Goal: Transaction & Acquisition: Book appointment/travel/reservation

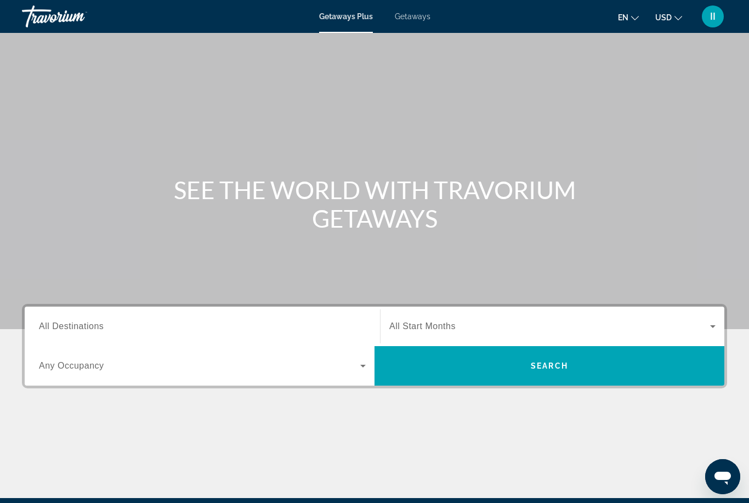
click at [418, 10] on div "Getaways Plus Getaways en English Español Français Italiano Português русский U…" at bounding box center [374, 16] width 749 height 28
click at [419, 18] on span "Getaways" at bounding box center [413, 16] width 36 height 9
drag, startPoint x: 106, startPoint y: 332, endPoint x: 106, endPoint y: 202, distance: 129.3
click at [106, 332] on input "Destination All Destinations" at bounding box center [202, 326] width 327 height 13
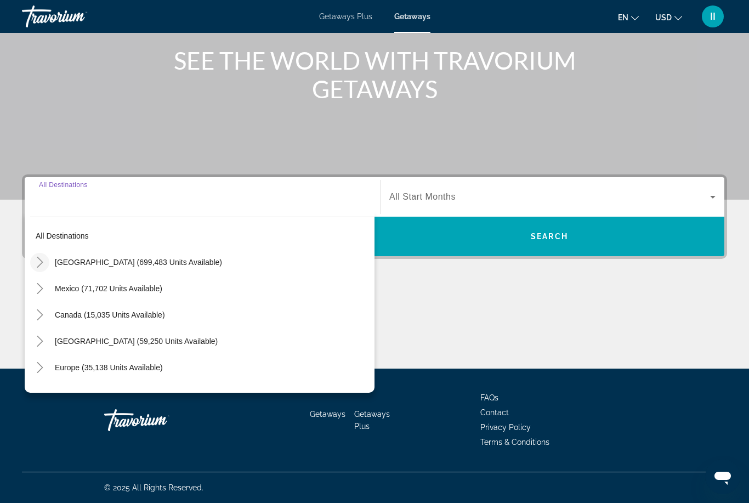
click at [36, 262] on icon "Toggle United States (699,483 units available)" at bounding box center [40, 261] width 11 height 11
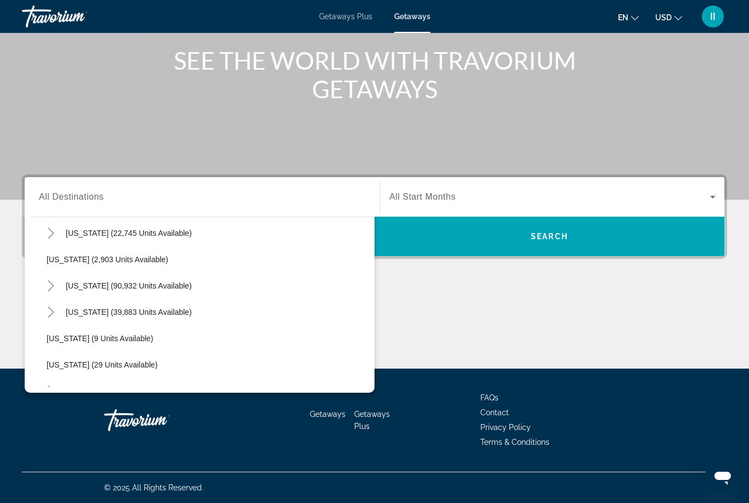
scroll to position [54, 0]
click at [50, 290] on icon "Toggle California (90,932 units available)" at bounding box center [51, 287] width 6 height 11
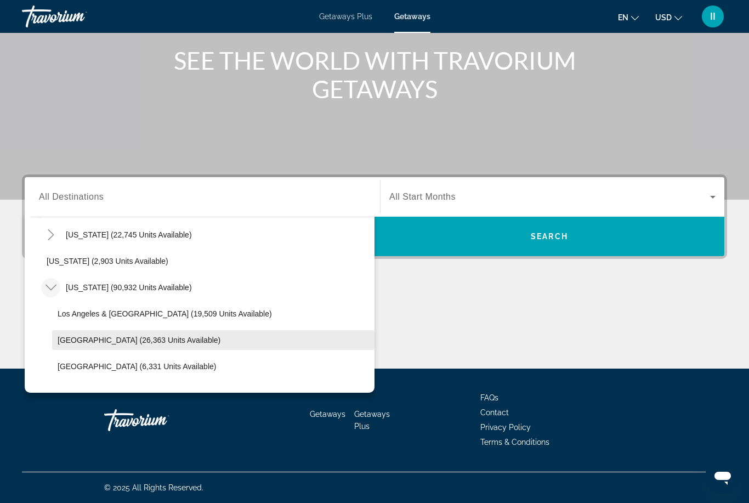
scroll to position [64, 0]
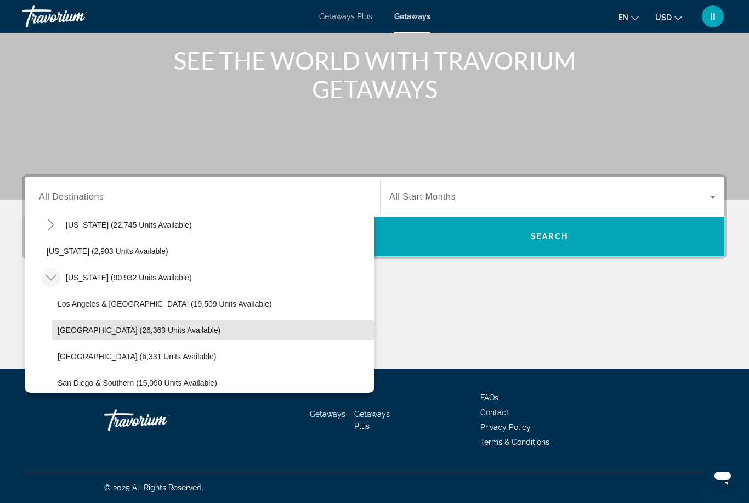
click at [98, 334] on span "Search widget" at bounding box center [213, 330] width 322 height 26
type input "**********"
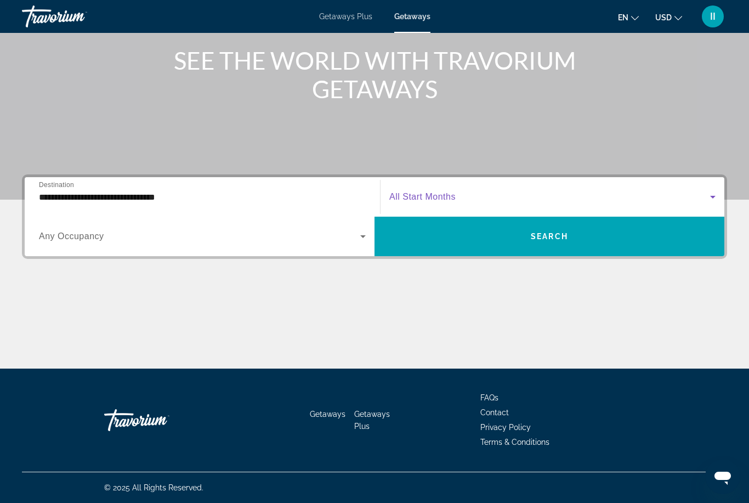
click at [443, 190] on span "Search widget" at bounding box center [549, 196] width 321 height 13
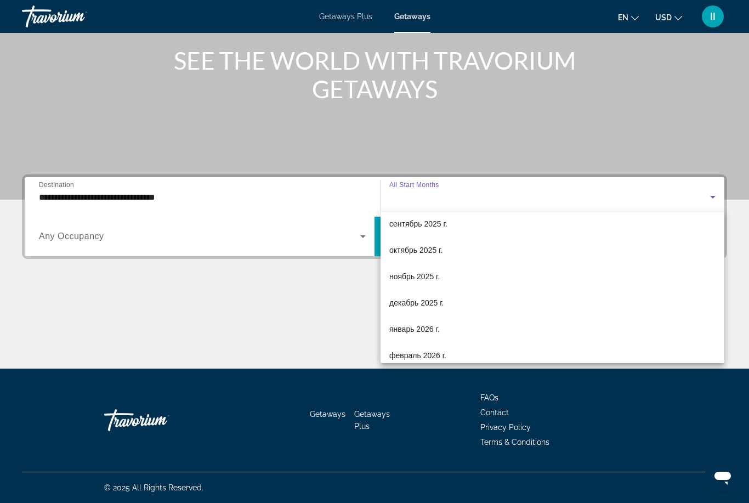
scroll to position [28, 0]
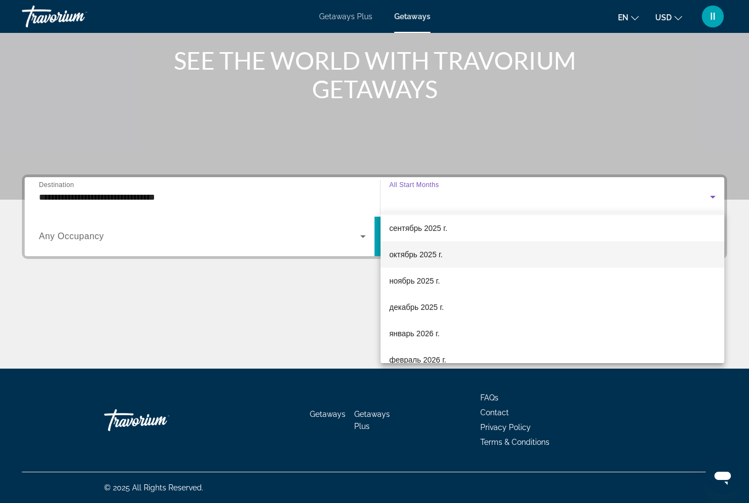
click at [439, 253] on span "октябрь 2025 г." at bounding box center [415, 254] width 53 height 13
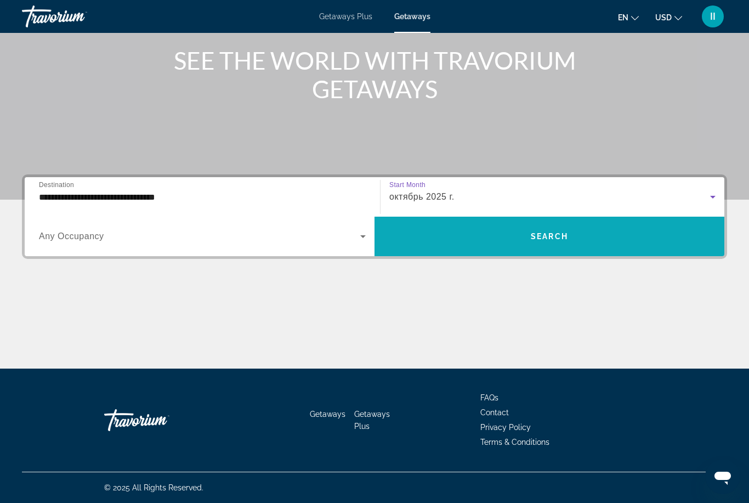
click at [484, 245] on span "Search widget" at bounding box center [549, 236] width 350 height 26
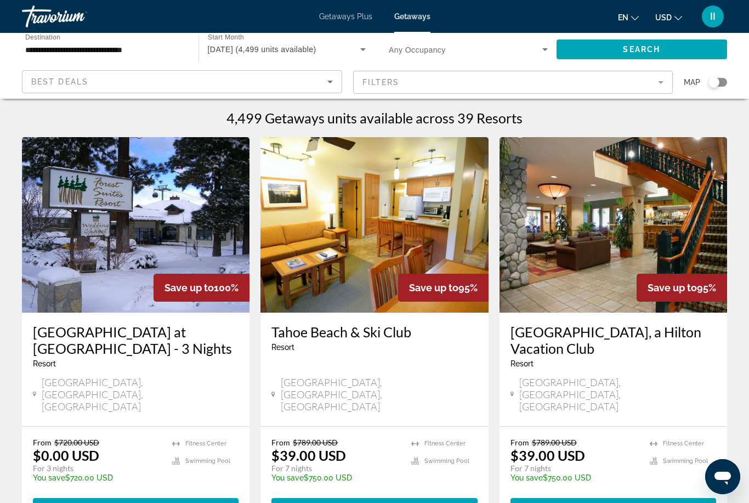
click at [69, 51] on input "**********" at bounding box center [104, 49] width 159 height 13
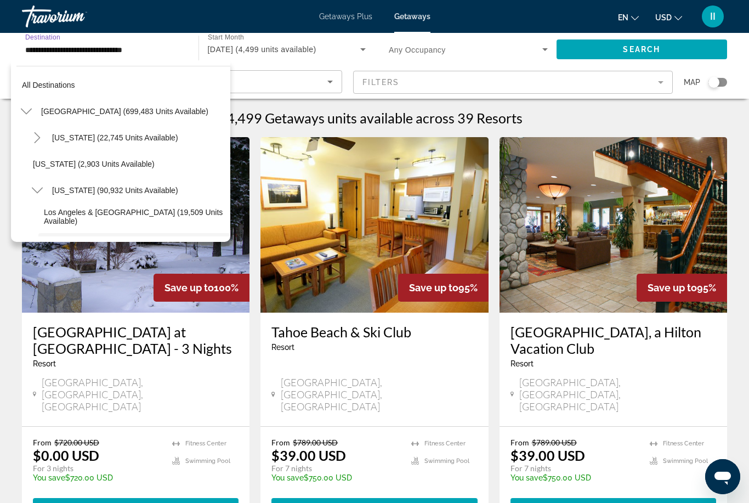
scroll to position [92, 0]
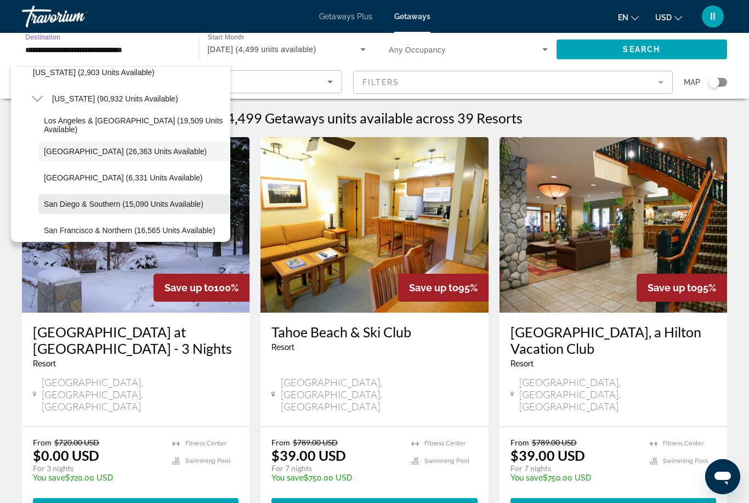
click at [70, 203] on span "San Diego & Southern (15,090 units available)" at bounding box center [123, 203] width 159 height 9
type input "**********"
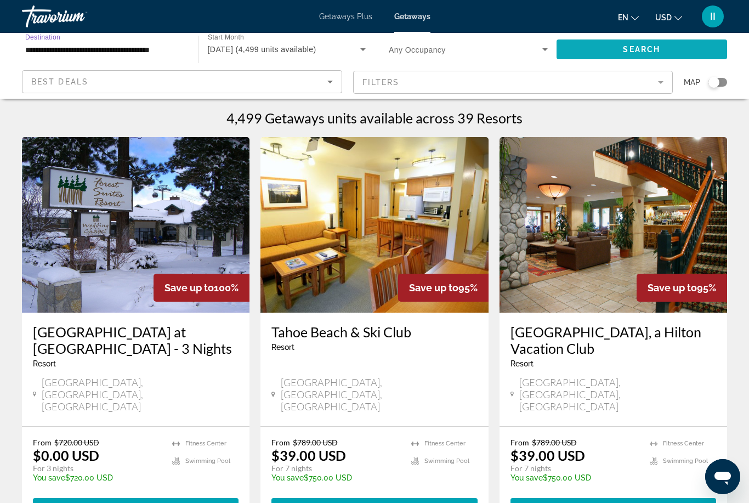
click at [585, 56] on span "Search widget" at bounding box center [641, 49] width 171 height 26
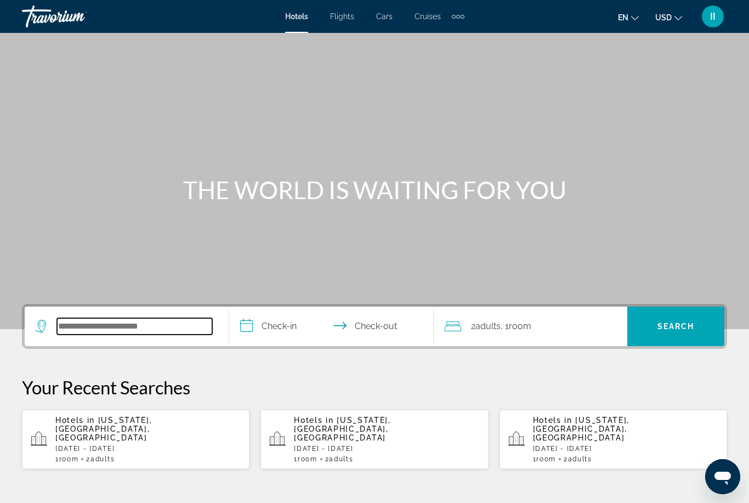
click at [112, 323] on input "Search widget" at bounding box center [134, 326] width 155 height 16
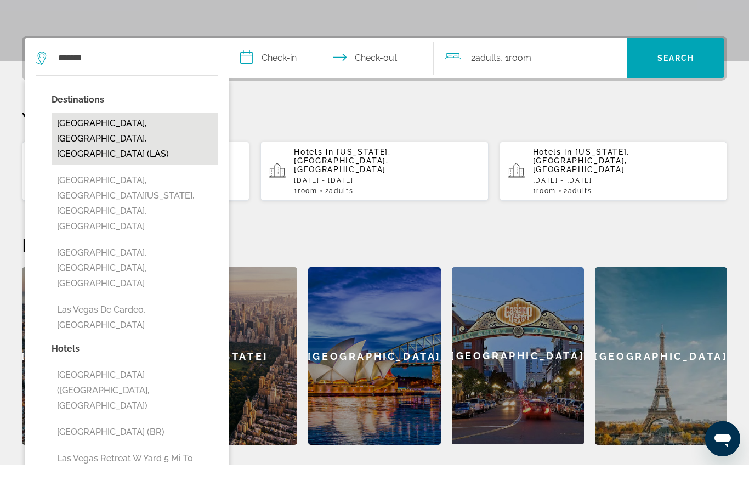
click at [117, 151] on button "[GEOGRAPHIC_DATA], [GEOGRAPHIC_DATA], [GEOGRAPHIC_DATA] (LAS)" at bounding box center [135, 177] width 167 height 52
type input "**********"
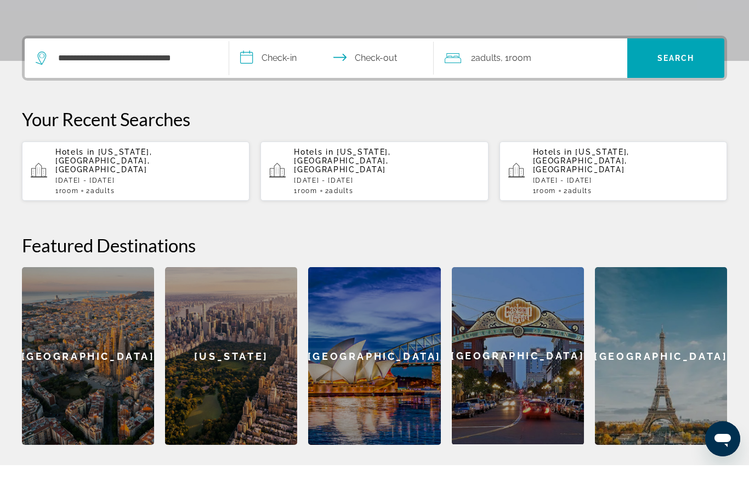
click at [272, 76] on input "**********" at bounding box center [333, 97] width 209 height 43
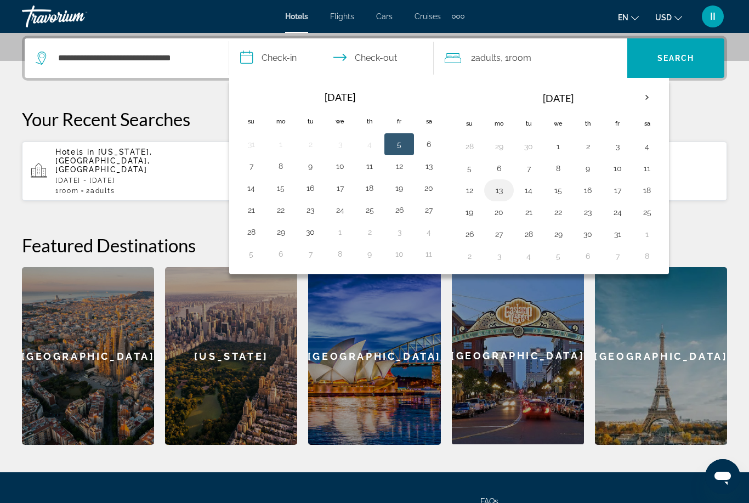
click at [500, 191] on button "13" at bounding box center [499, 189] width 18 height 15
click at [615, 193] on button "17" at bounding box center [617, 189] width 18 height 15
type input "**********"
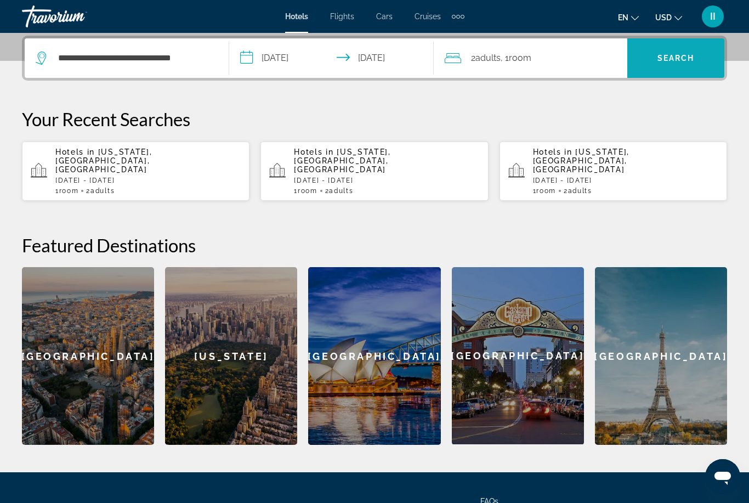
click at [683, 65] on span "Search widget" at bounding box center [675, 58] width 97 height 26
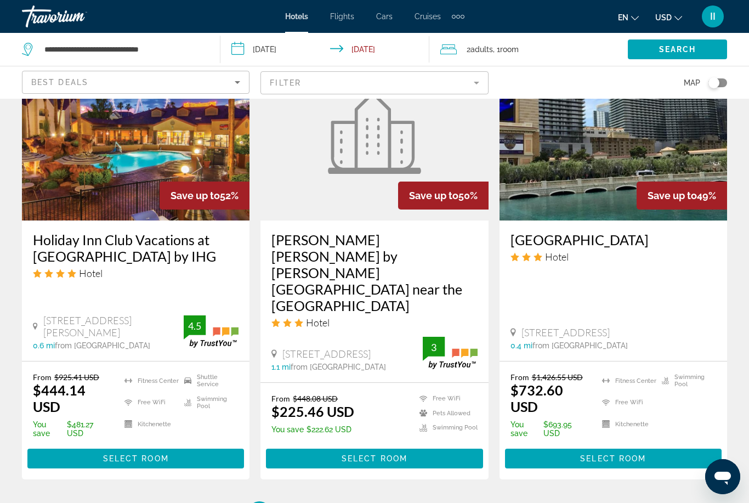
scroll to position [1490, 0]
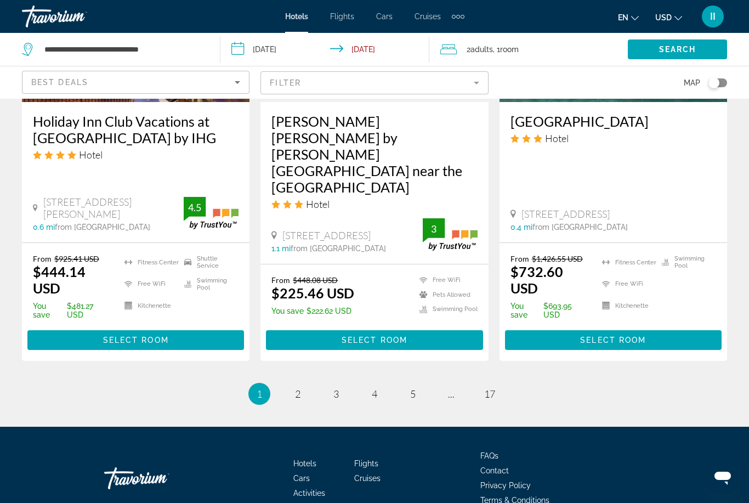
click at [504, 383] on ul "1 / 17 You're on page 1 page 2 page 3 page 4 page 5 page ... page 17" at bounding box center [374, 394] width 705 height 22
click at [493, 387] on span "17" at bounding box center [489, 393] width 11 height 12
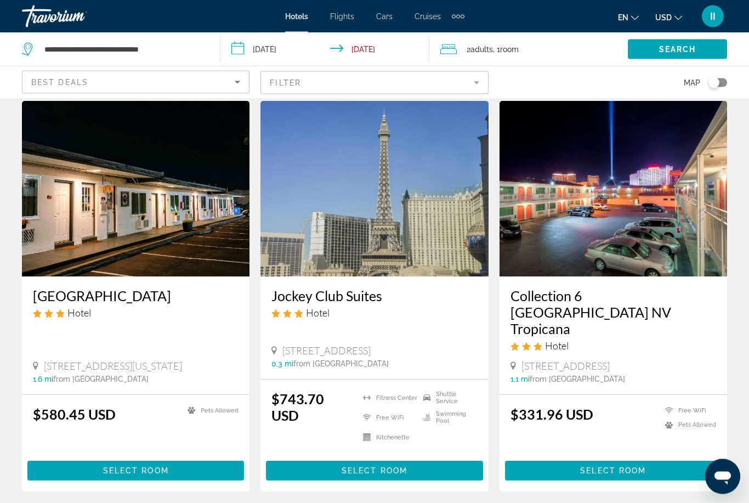
scroll to position [858, 0]
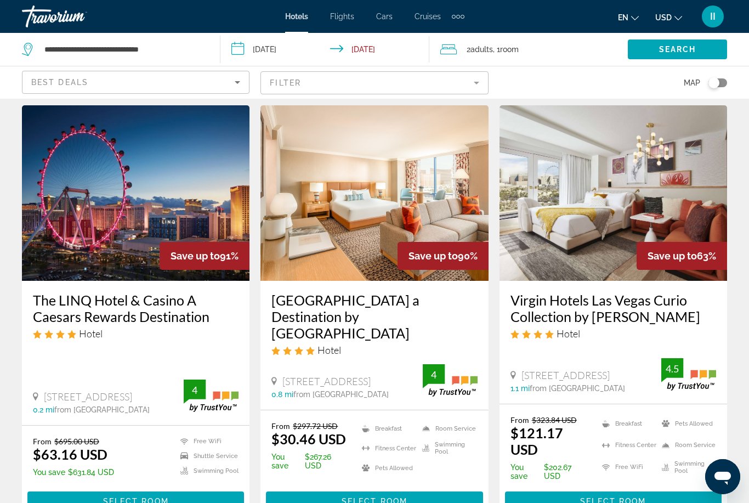
scroll to position [35, 0]
